Goal: Information Seeking & Learning: Learn about a topic

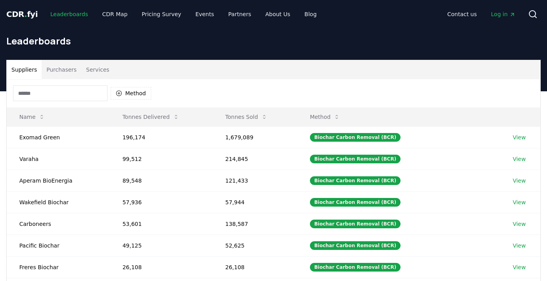
click at [79, 14] on link "Leaderboards" at bounding box center [69, 14] width 50 height 14
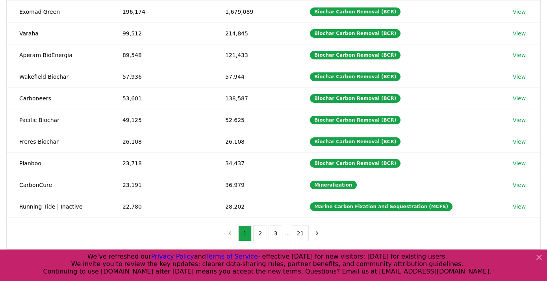
scroll to position [128, 0]
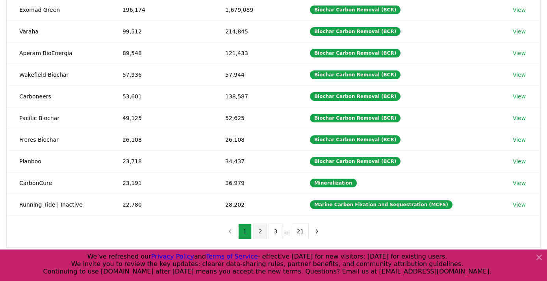
click at [267, 231] on button "2" at bounding box center [260, 232] width 14 height 16
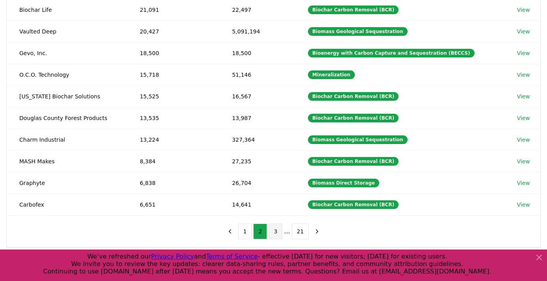
click at [277, 229] on button "3" at bounding box center [275, 232] width 14 height 16
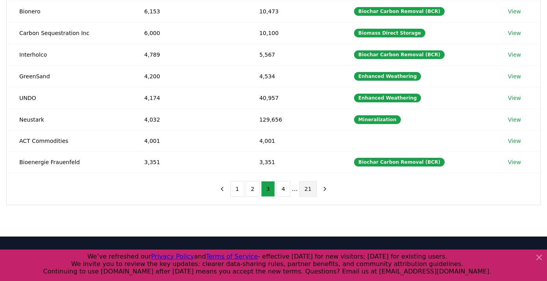
scroll to position [170, 0]
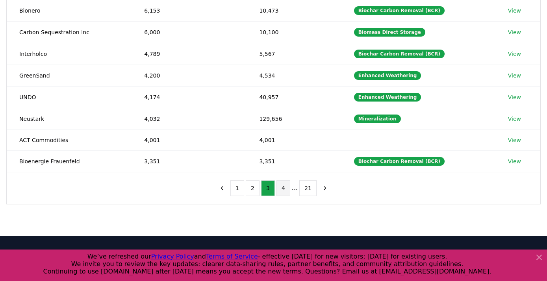
click at [288, 192] on button "4" at bounding box center [283, 188] width 14 height 16
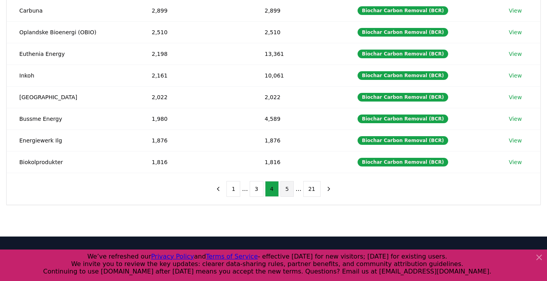
click at [285, 190] on button "5" at bounding box center [287, 189] width 14 height 16
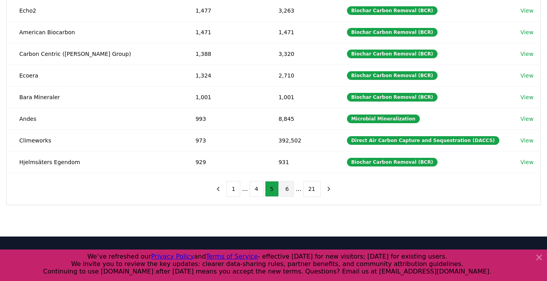
click at [288, 186] on button "6" at bounding box center [287, 189] width 14 height 16
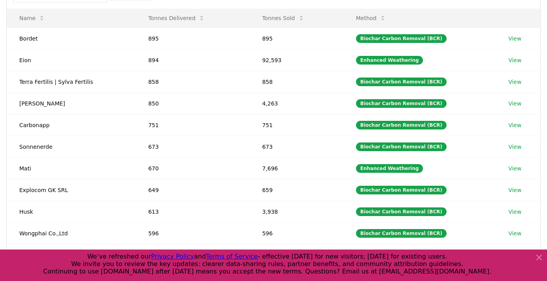
scroll to position [0, 0]
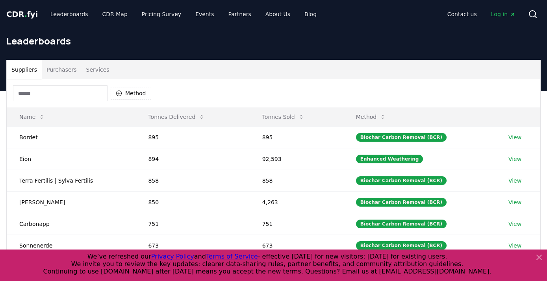
click at [24, 15] on span "." at bounding box center [25, 13] width 3 height 9
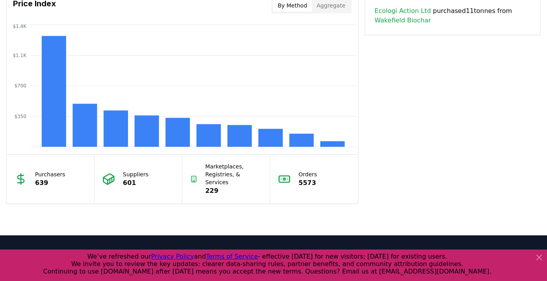
scroll to position [669, 0]
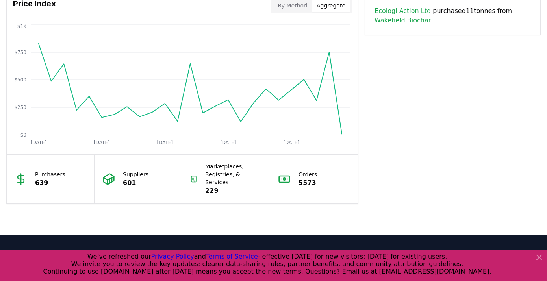
click at [321, 6] on button "Aggregate" at bounding box center [331, 5] width 38 height 13
click at [306, 6] on button "By Method" at bounding box center [292, 5] width 39 height 13
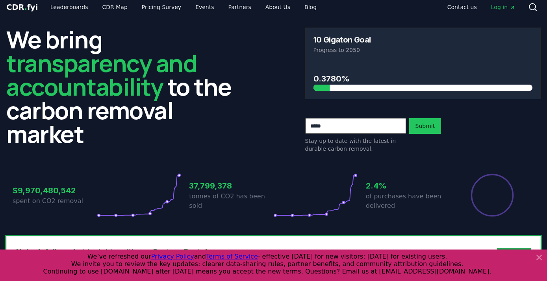
scroll to position [7, 0]
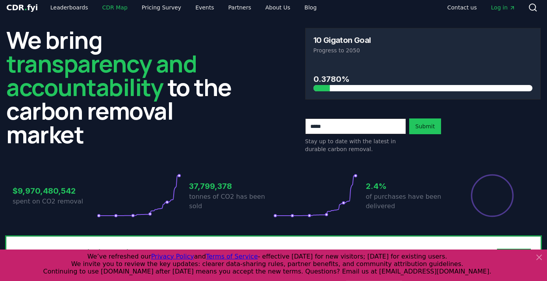
click at [121, 7] on link "CDR Map" at bounding box center [115, 7] width 38 height 14
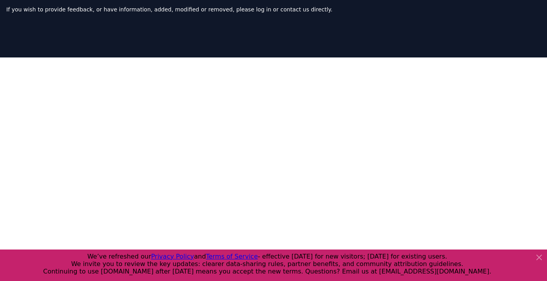
scroll to position [86, 0]
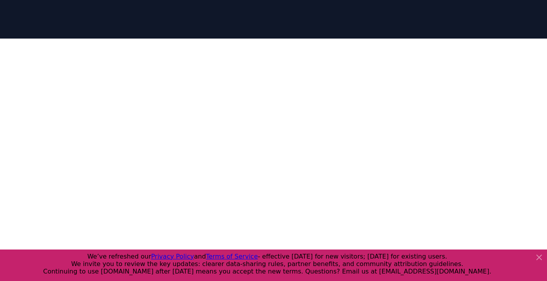
click at [541, 257] on icon at bounding box center [538, 257] width 9 height 9
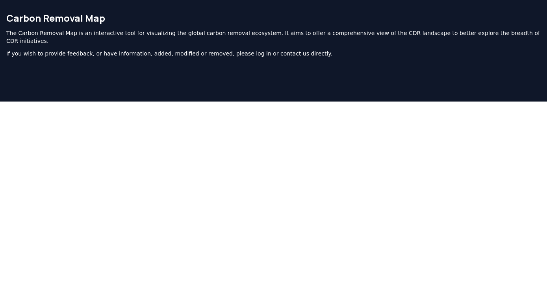
scroll to position [0, 0]
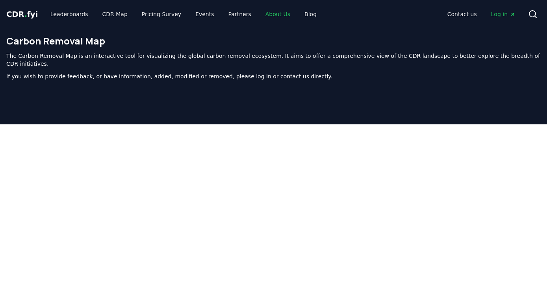
click at [268, 14] on link "About Us" at bounding box center [277, 14] width 37 height 14
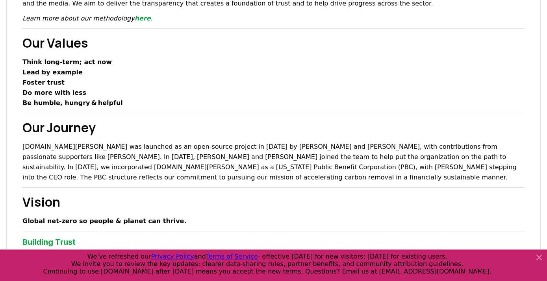
scroll to position [166, 0]
click at [181, 170] on p "[DOMAIN_NAME][PERSON_NAME] was launched as an open-source project in [DATE] by …" at bounding box center [273, 162] width 502 height 41
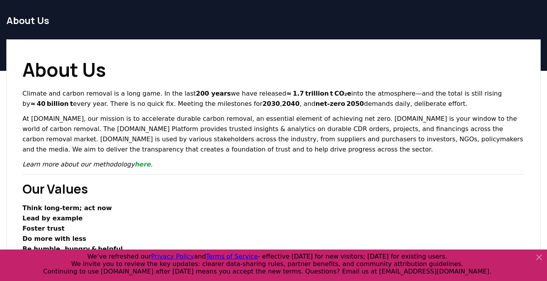
scroll to position [0, 0]
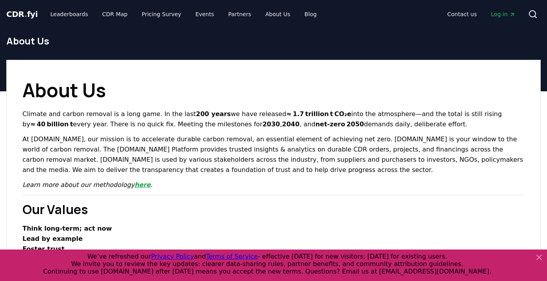
click at [135, 185] on link "here" at bounding box center [143, 184] width 16 height 7
